Goal: Task Accomplishment & Management: Manage account settings

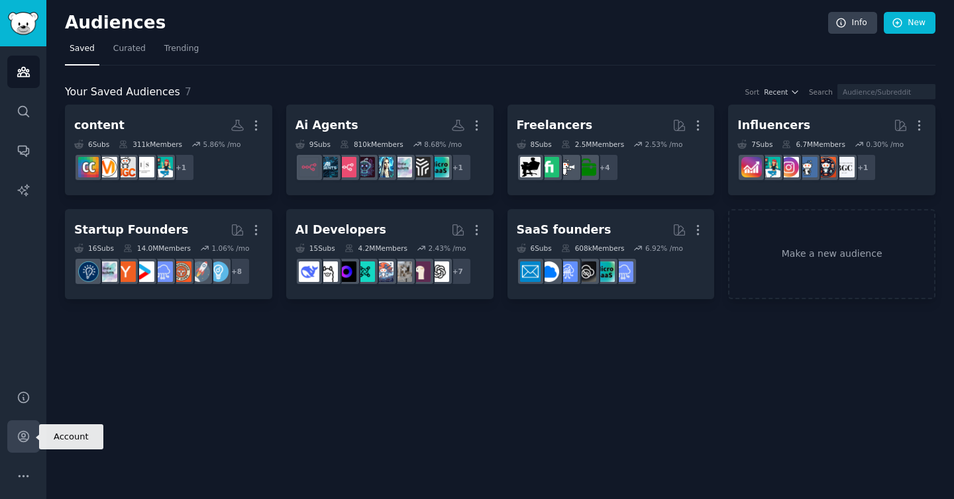
click at [24, 440] on icon "Sidebar" at bounding box center [24, 437] width 14 height 14
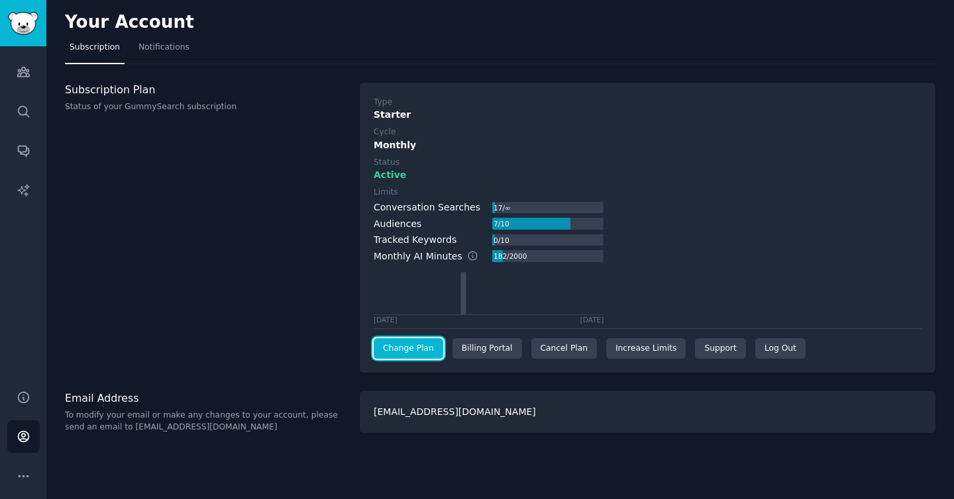
click at [421, 342] on link "Change Plan" at bounding box center [409, 348] width 70 height 21
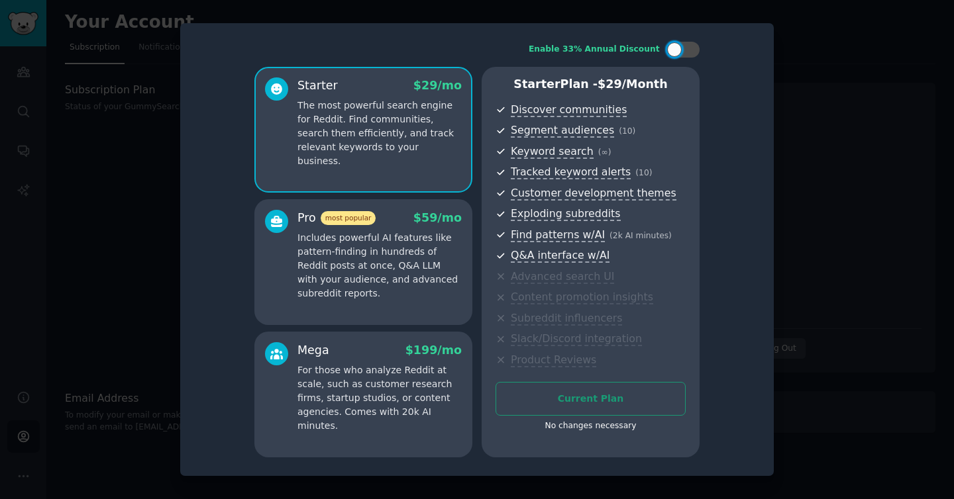
click at [812, 66] on div at bounding box center [477, 249] width 954 height 499
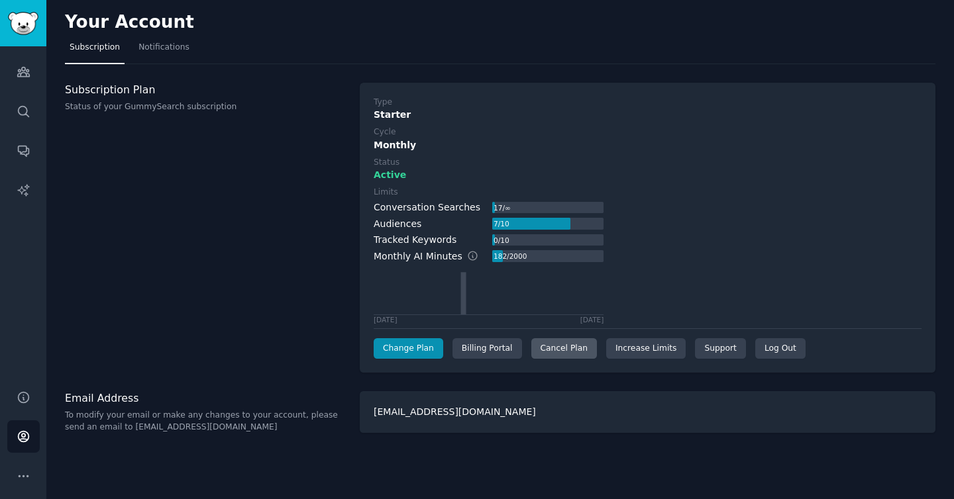
click at [546, 351] on div "Cancel Plan" at bounding box center [564, 348] width 66 height 21
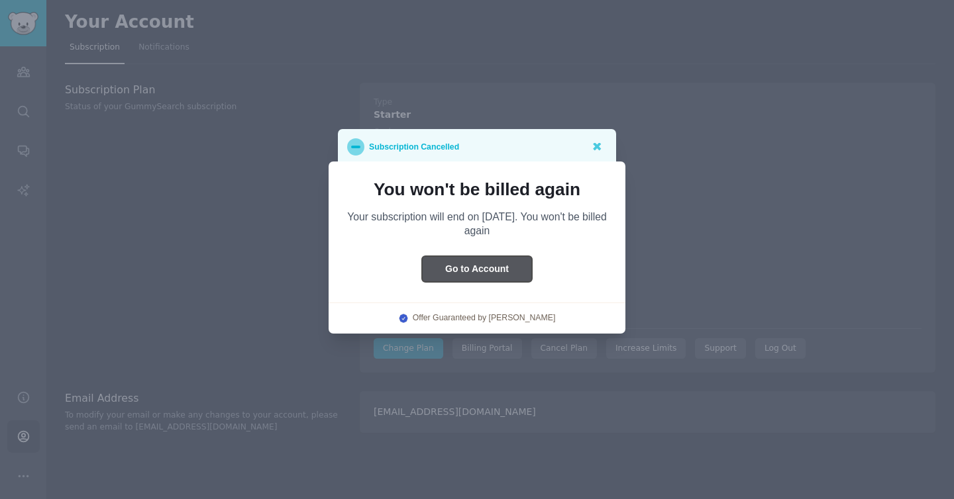
click at [519, 272] on button "Go to Account" at bounding box center [477, 269] width 110 height 26
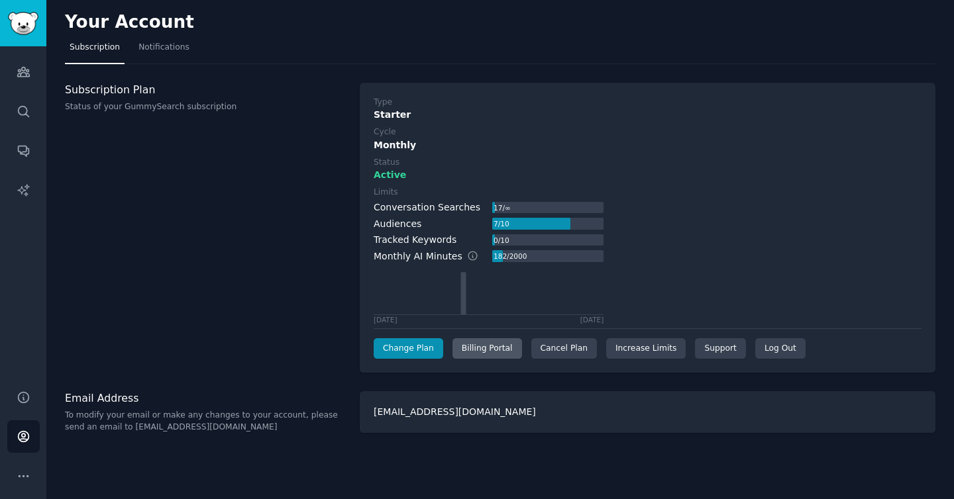
click at [507, 346] on div "Billing Portal" at bounding box center [487, 348] width 70 height 21
click at [27, 85] on link "Audiences" at bounding box center [23, 72] width 32 height 32
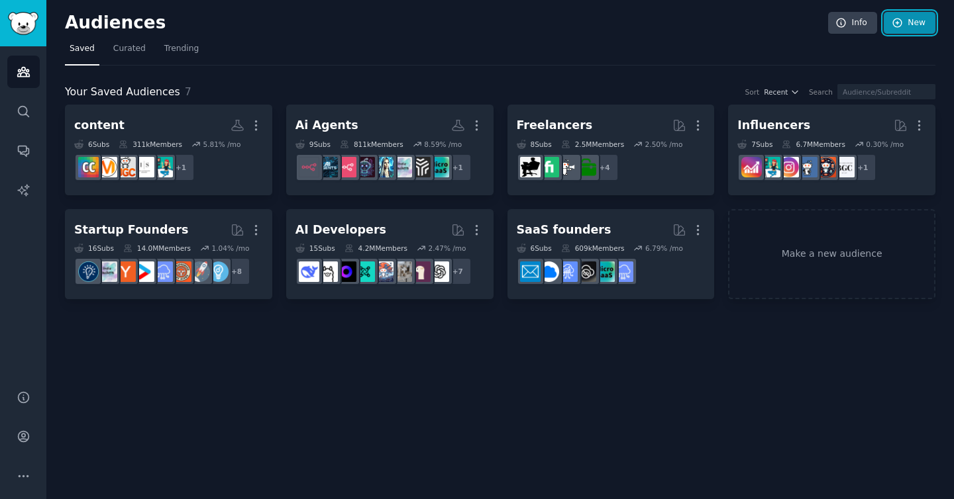
click at [917, 32] on link "New" at bounding box center [909, 23] width 52 height 23
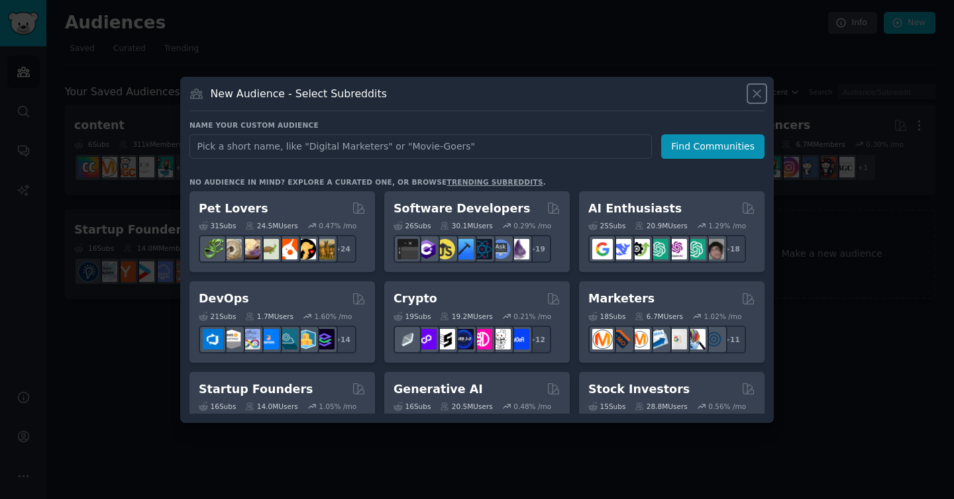
click at [759, 96] on icon at bounding box center [756, 93] width 7 height 7
